Goal: Navigation & Orientation: Find specific page/section

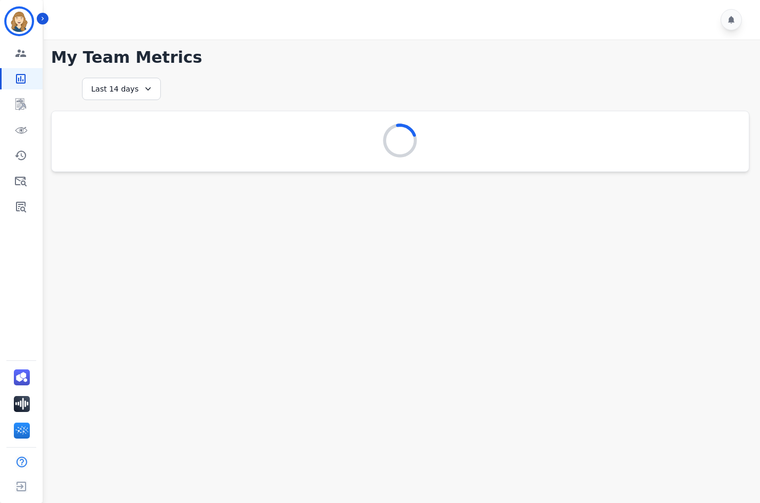
click at [589, 79] on div "**********" at bounding box center [400, 125] width 698 height 94
click at [45, 21] on icon "Sidebar" at bounding box center [42, 18] width 7 height 7
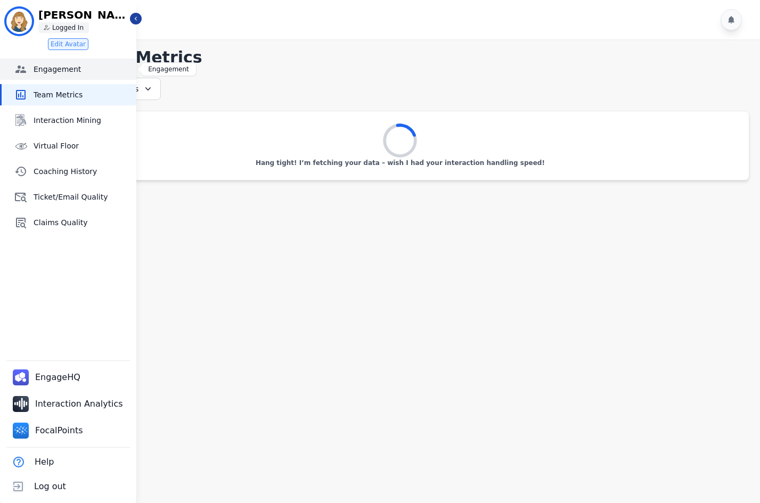
click at [65, 68] on span "Engagement" at bounding box center [83, 69] width 99 height 11
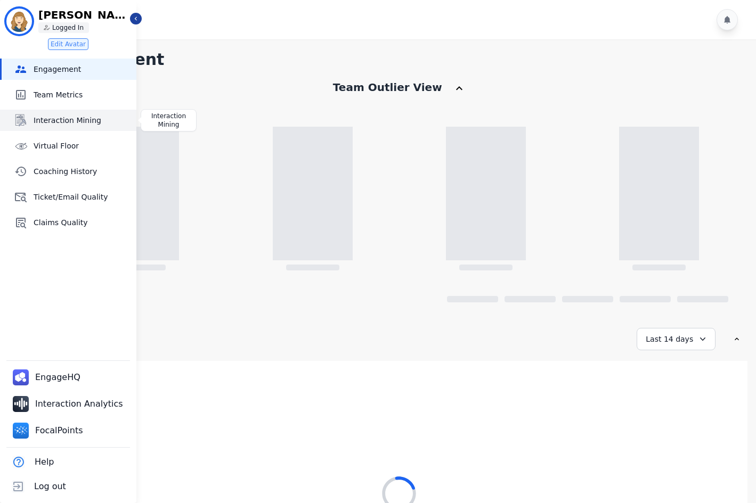
click at [68, 121] on span "Interaction Mining" at bounding box center [83, 120] width 99 height 11
